Goal: Task Accomplishment & Management: Complete application form

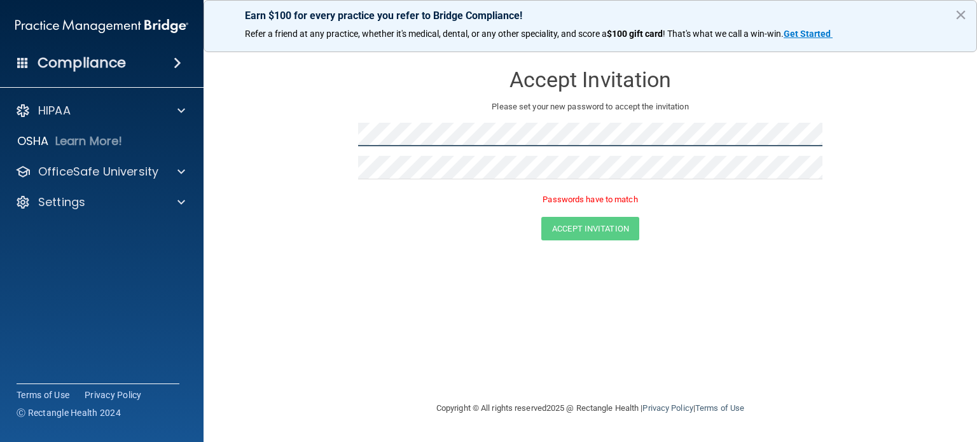
click at [327, 131] on form "Accept Invitation Please set your new password to accept the invitation Passwor…" at bounding box center [590, 154] width 723 height 202
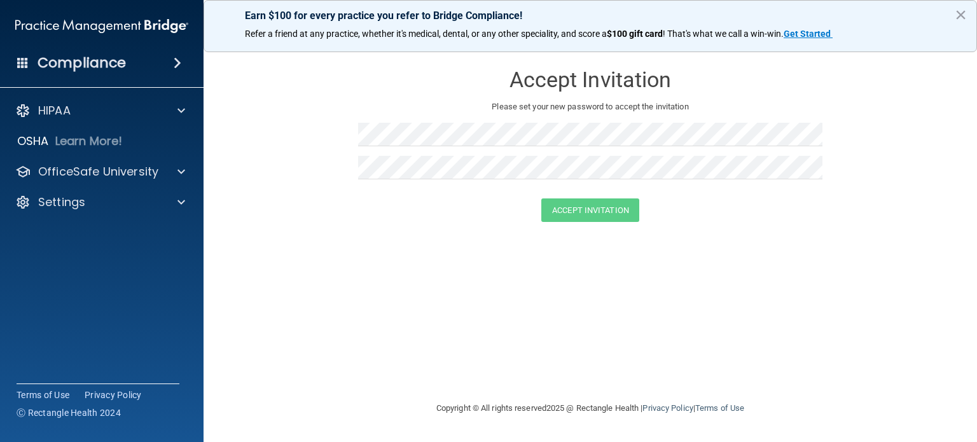
drag, startPoint x: 772, startPoint y: 333, endPoint x: 701, endPoint y: 305, distance: 76.0
click at [769, 332] on div "Accept Invitation Please set your new password to accept the invitation Accept …" at bounding box center [590, 220] width 723 height 335
click at [561, 310] on div "Accept Invitation Please set your new password to accept the invitation Accept …" at bounding box center [590, 220] width 723 height 335
click at [605, 209] on button "Accept Invitation" at bounding box center [591, 211] width 98 height 24
click at [606, 231] on button "Accept Invitation" at bounding box center [591, 229] width 98 height 24
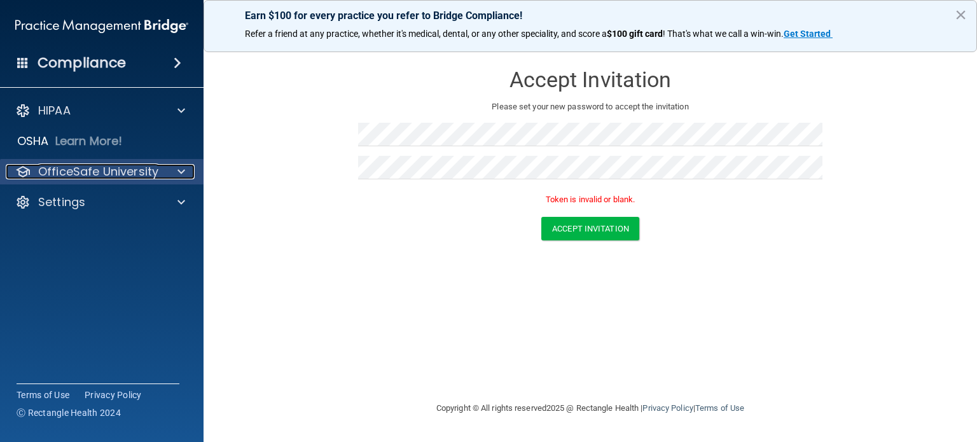
click at [90, 175] on p "OfficeSafe University" at bounding box center [98, 171] width 120 height 15
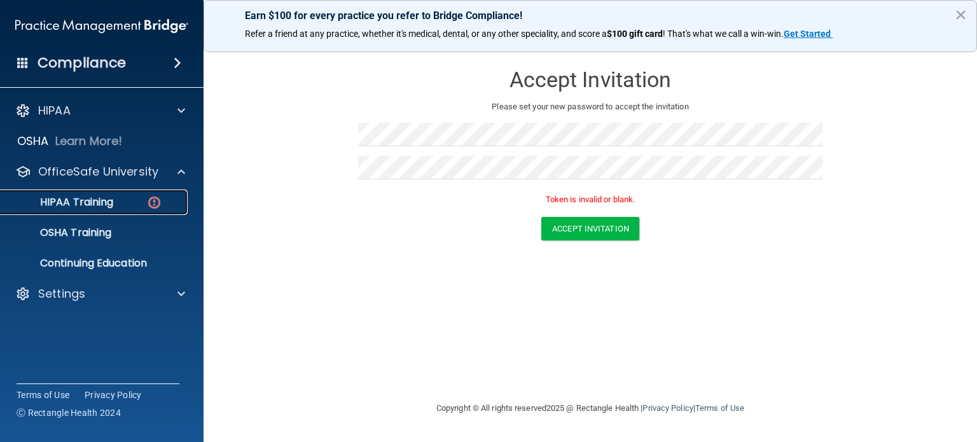
click at [96, 200] on p "HIPAA Training" at bounding box center [60, 202] width 105 height 13
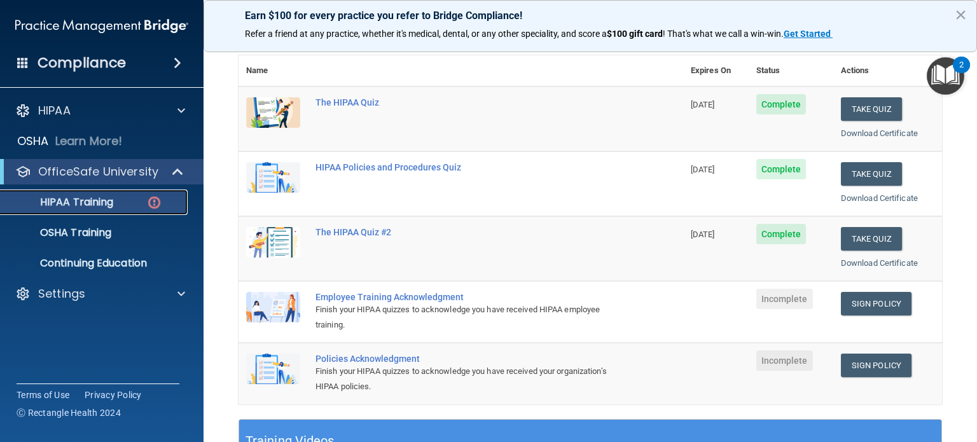
scroll to position [141, 0]
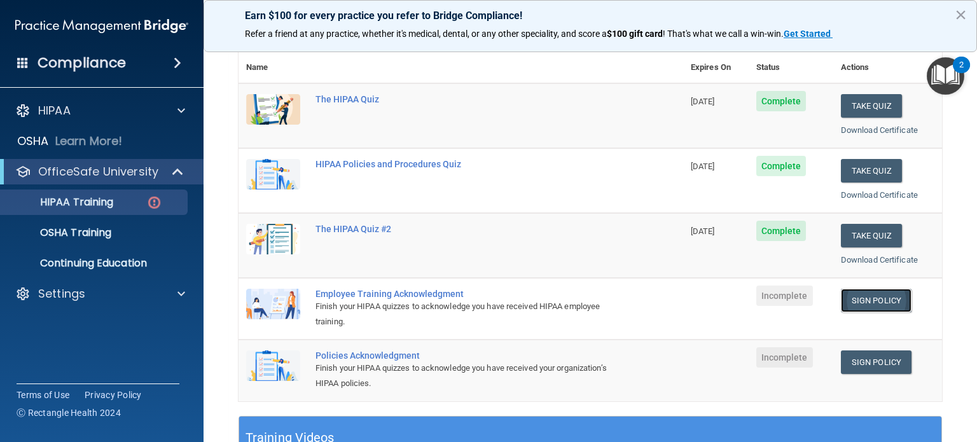
click at [865, 298] on link "Sign Policy" at bounding box center [876, 301] width 71 height 24
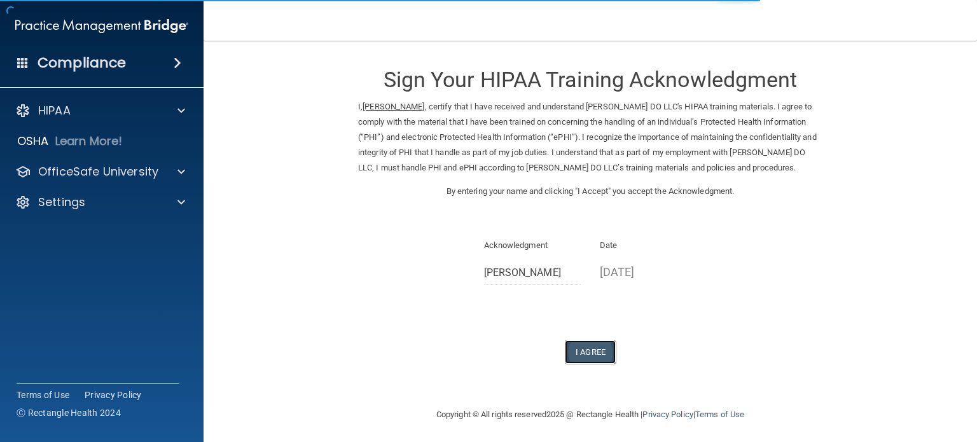
click at [589, 353] on button "I Agree" at bounding box center [590, 352] width 51 height 24
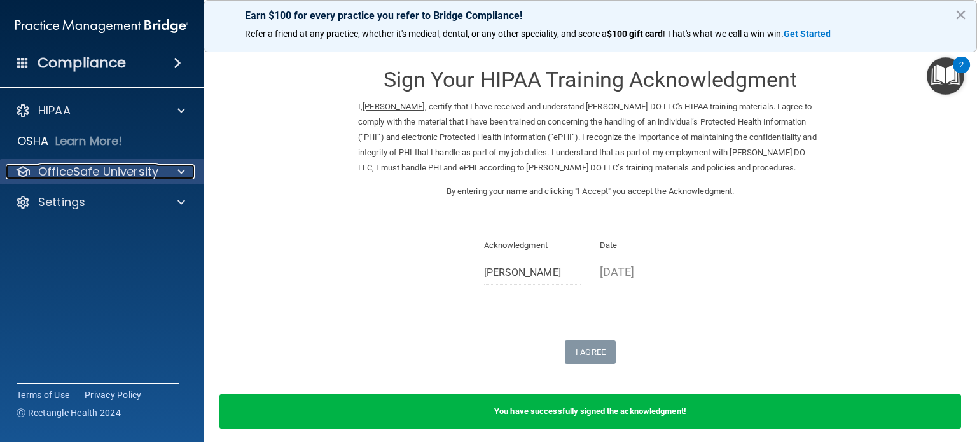
click at [79, 176] on p "OfficeSafe University" at bounding box center [98, 171] width 120 height 15
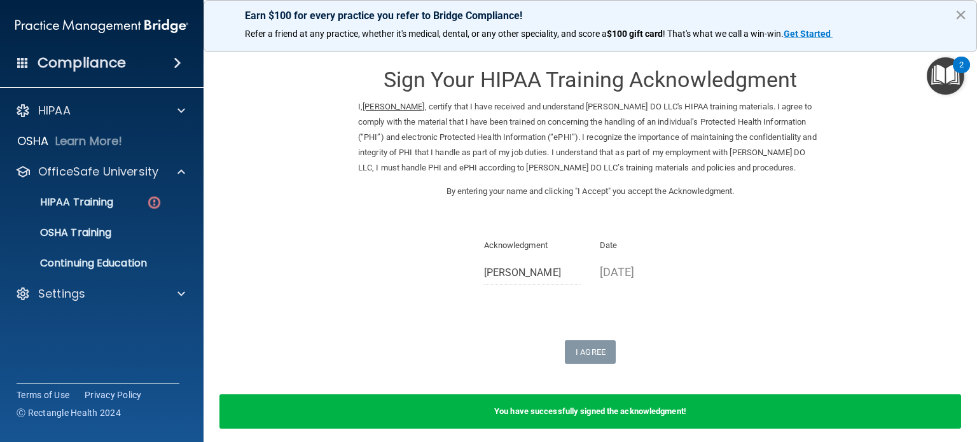
click at [961, 13] on button "×" at bounding box center [961, 14] width 12 height 20
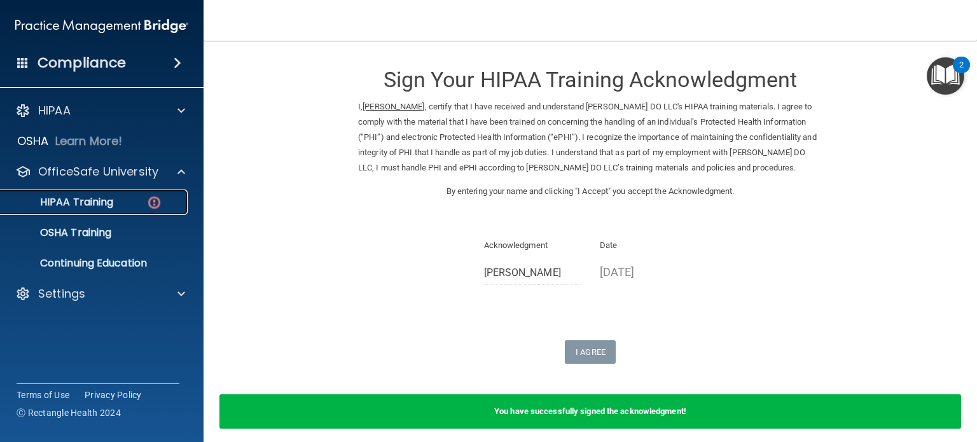
click at [74, 200] on p "HIPAA Training" at bounding box center [60, 202] width 105 height 13
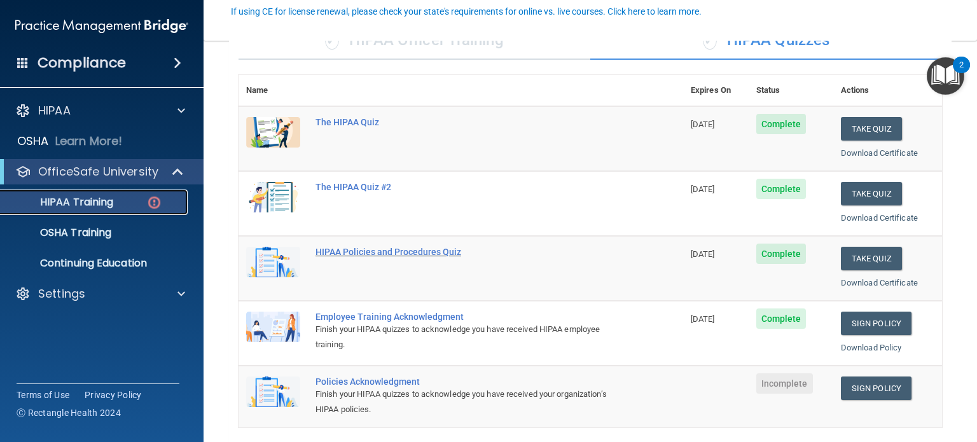
scroll to position [191, 0]
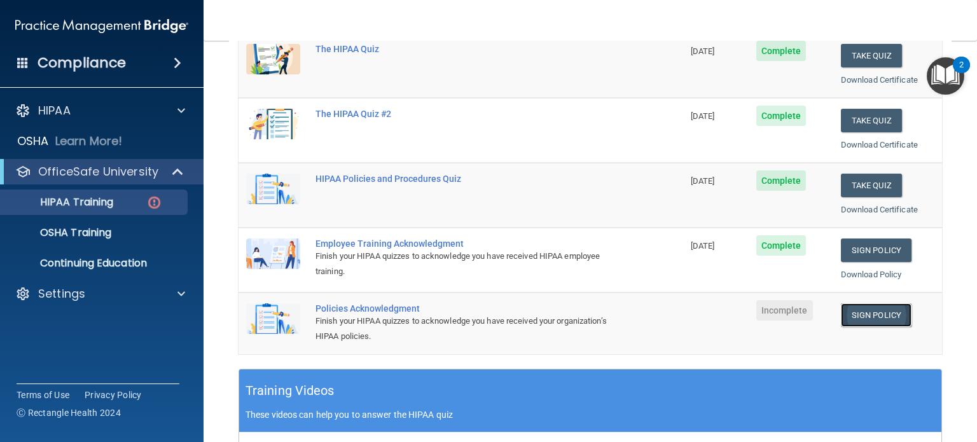
click at [860, 314] on link "Sign Policy" at bounding box center [876, 316] width 71 height 24
click at [861, 306] on link "Sign Policy" at bounding box center [876, 316] width 71 height 24
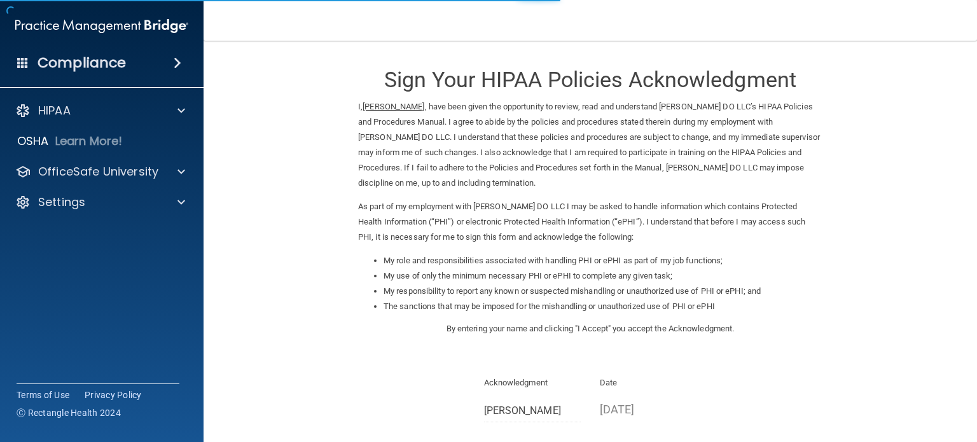
scroll to position [127, 0]
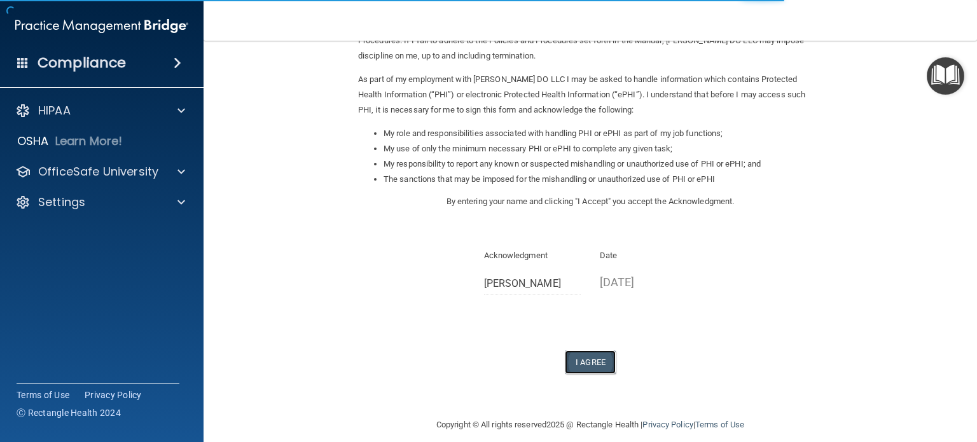
click at [572, 363] on button "I Agree" at bounding box center [590, 363] width 51 height 24
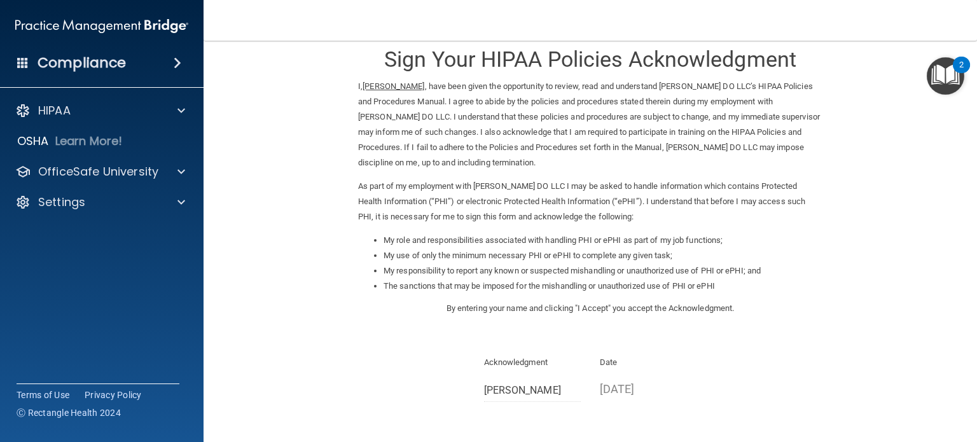
scroll to position [20, 0]
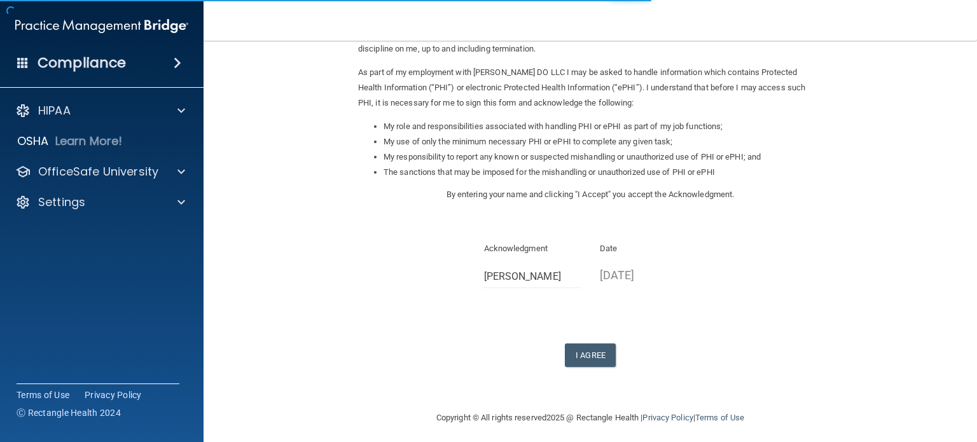
scroll to position [140, 0]
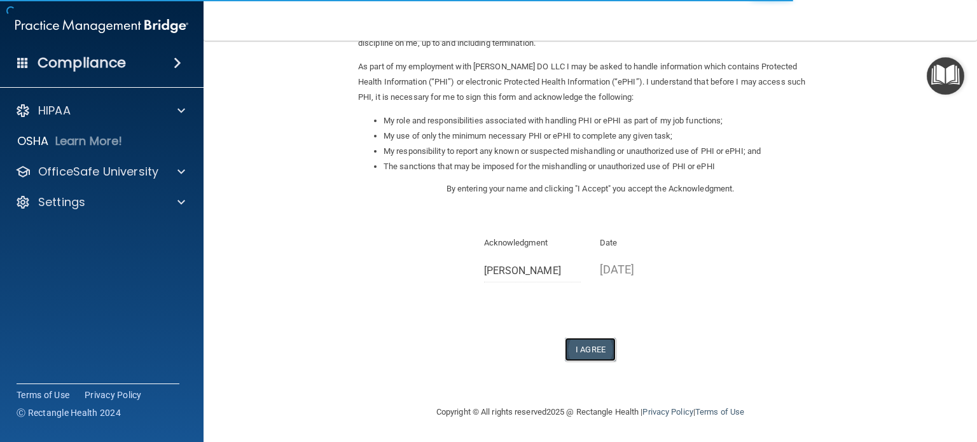
click at [581, 353] on button "I Agree" at bounding box center [590, 350] width 51 height 24
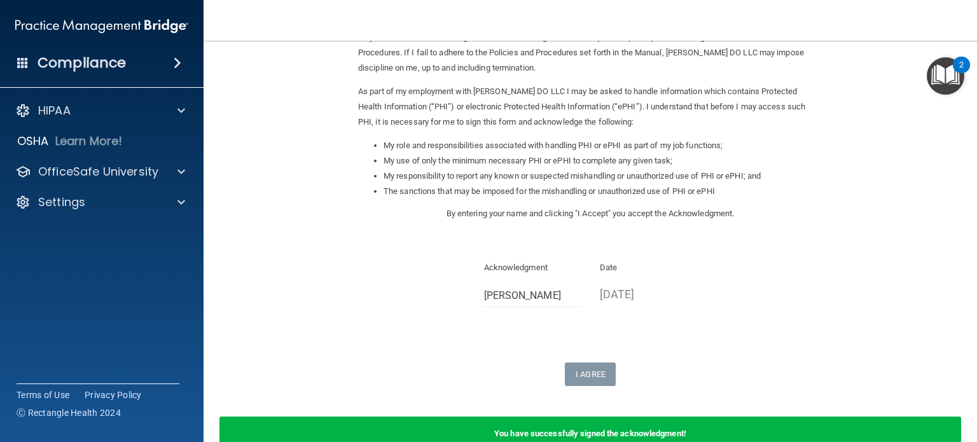
scroll to position [0, 0]
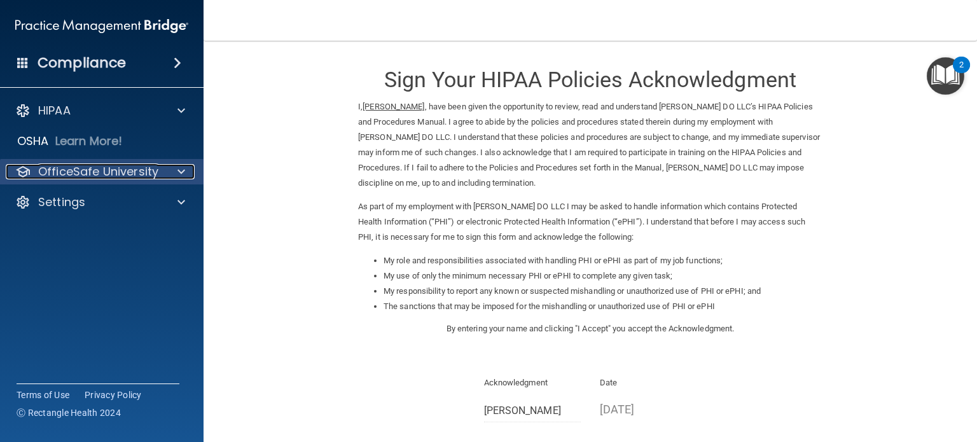
click at [127, 172] on p "OfficeSafe University" at bounding box center [98, 171] width 120 height 15
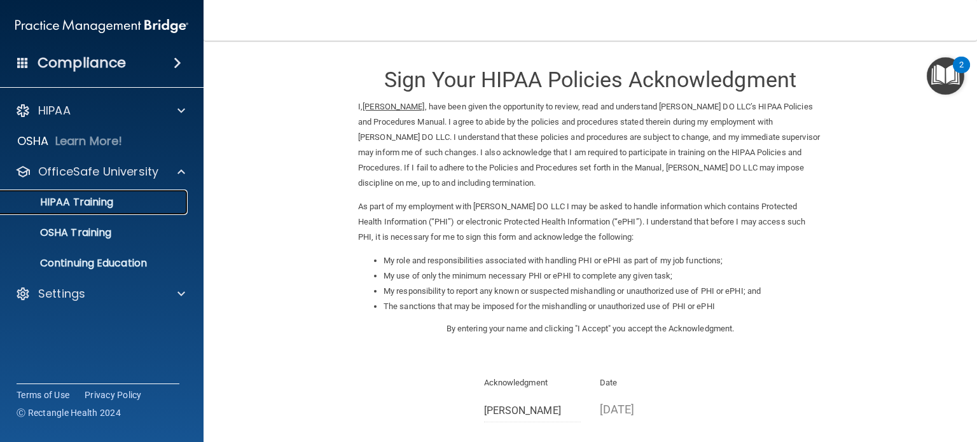
click at [102, 206] on p "HIPAA Training" at bounding box center [60, 202] width 105 height 13
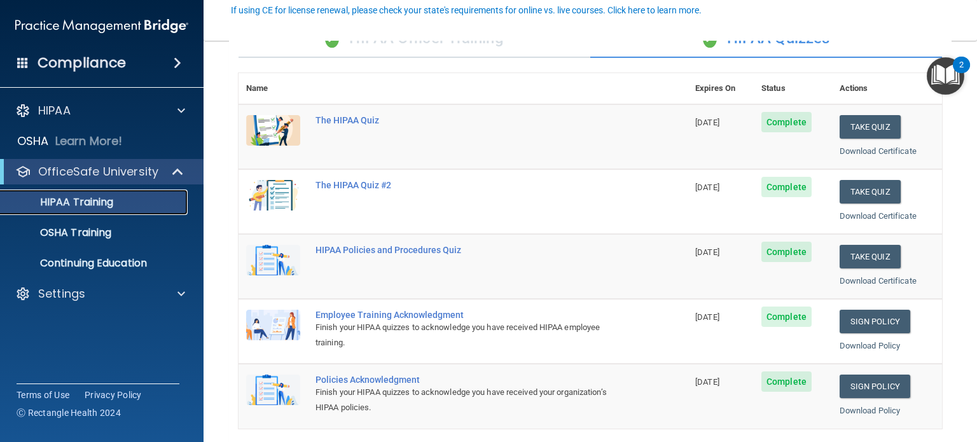
scroll to position [130, 0]
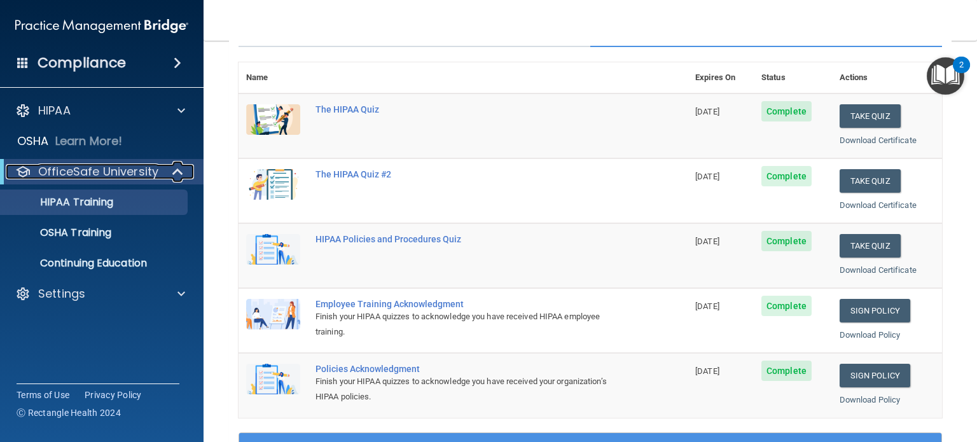
click at [92, 172] on p "OfficeSafe University" at bounding box center [98, 171] width 120 height 15
